Goal: Task Accomplishment & Management: Complete application form

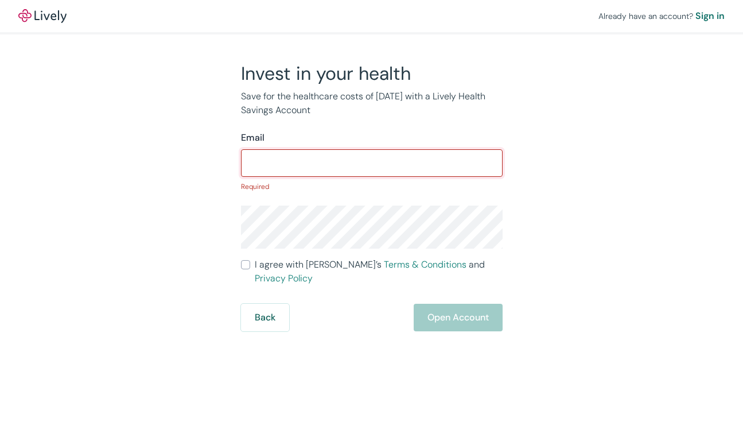
click at [313, 161] on input "Email" at bounding box center [372, 163] width 262 height 23
paste input "[PERSON_NAME][EMAIL_ADDRESS][PERSON_NAME][DOMAIN_NAME]"
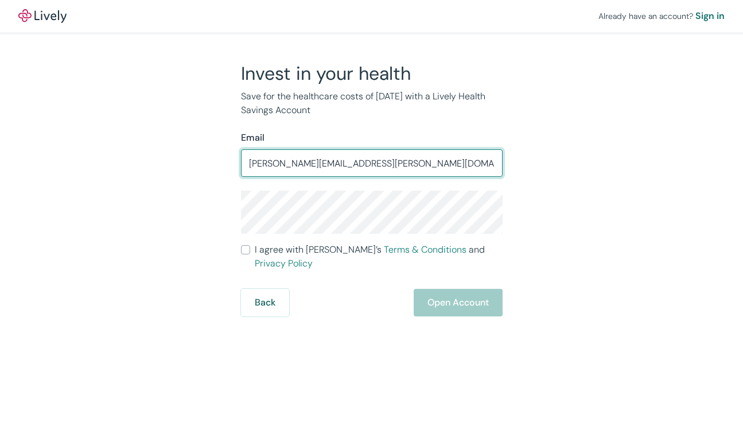
type input "[PERSON_NAME][EMAIL_ADDRESS][PERSON_NAME][DOMAIN_NAME]"
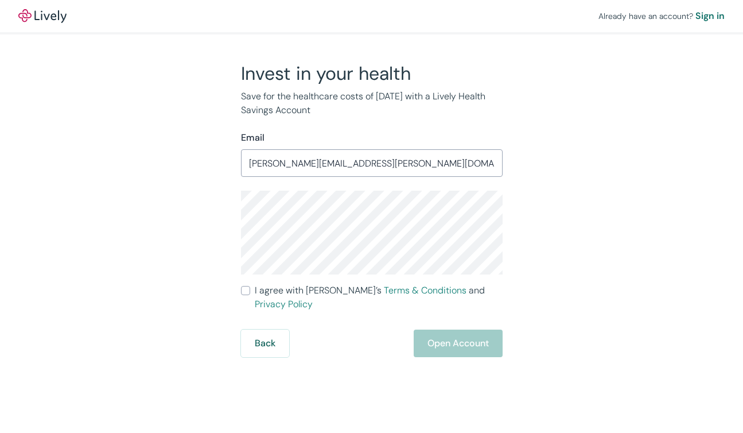
click at [251, 294] on label "I agree with Lively’s Terms & Conditions and Privacy Policy" at bounding box center [372, 298] width 262 height 28
click at [250, 294] on input "I agree with Lively’s Terms & Conditions and Privacy Policy" at bounding box center [245, 290] width 9 height 9
checkbox input "true"
click at [418, 329] on button "Open Account" at bounding box center [458, 343] width 89 height 28
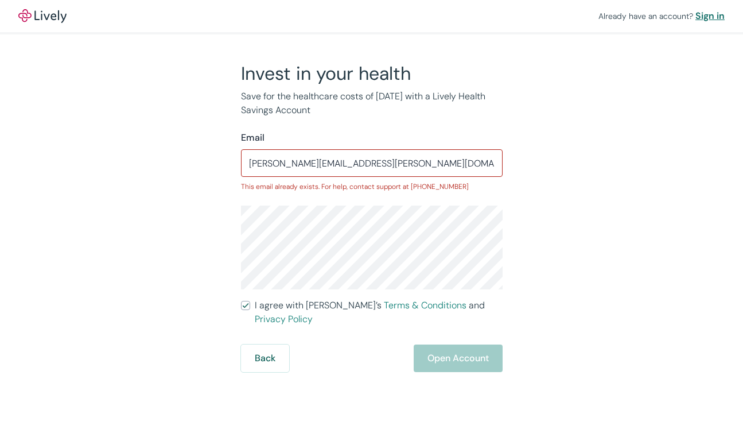
click at [710, 17] on div "Sign in" at bounding box center [710, 16] width 29 height 14
